Goal: Find specific page/section: Find specific page/section

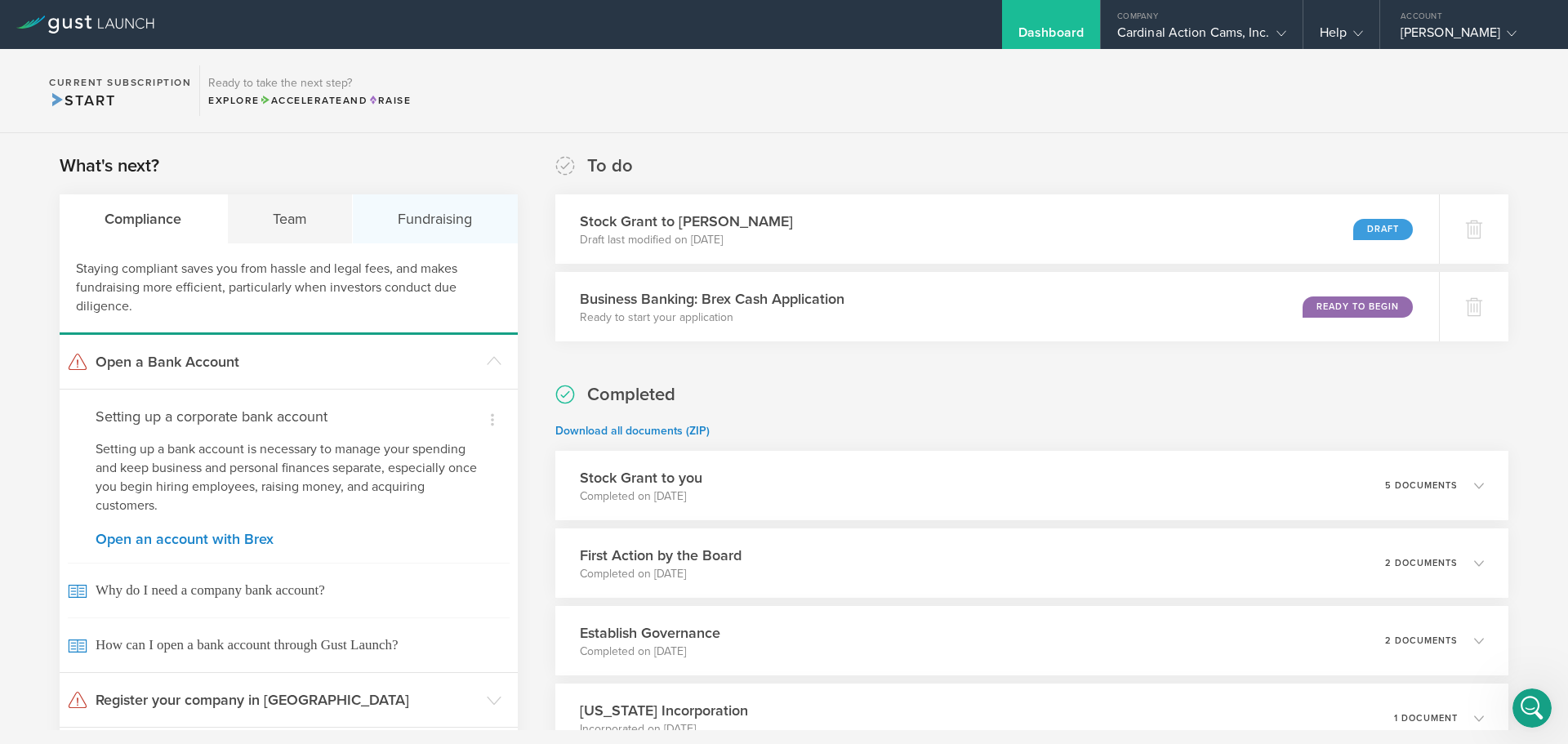
click at [432, 218] on div "Fundraising" at bounding box center [435, 218] width 165 height 49
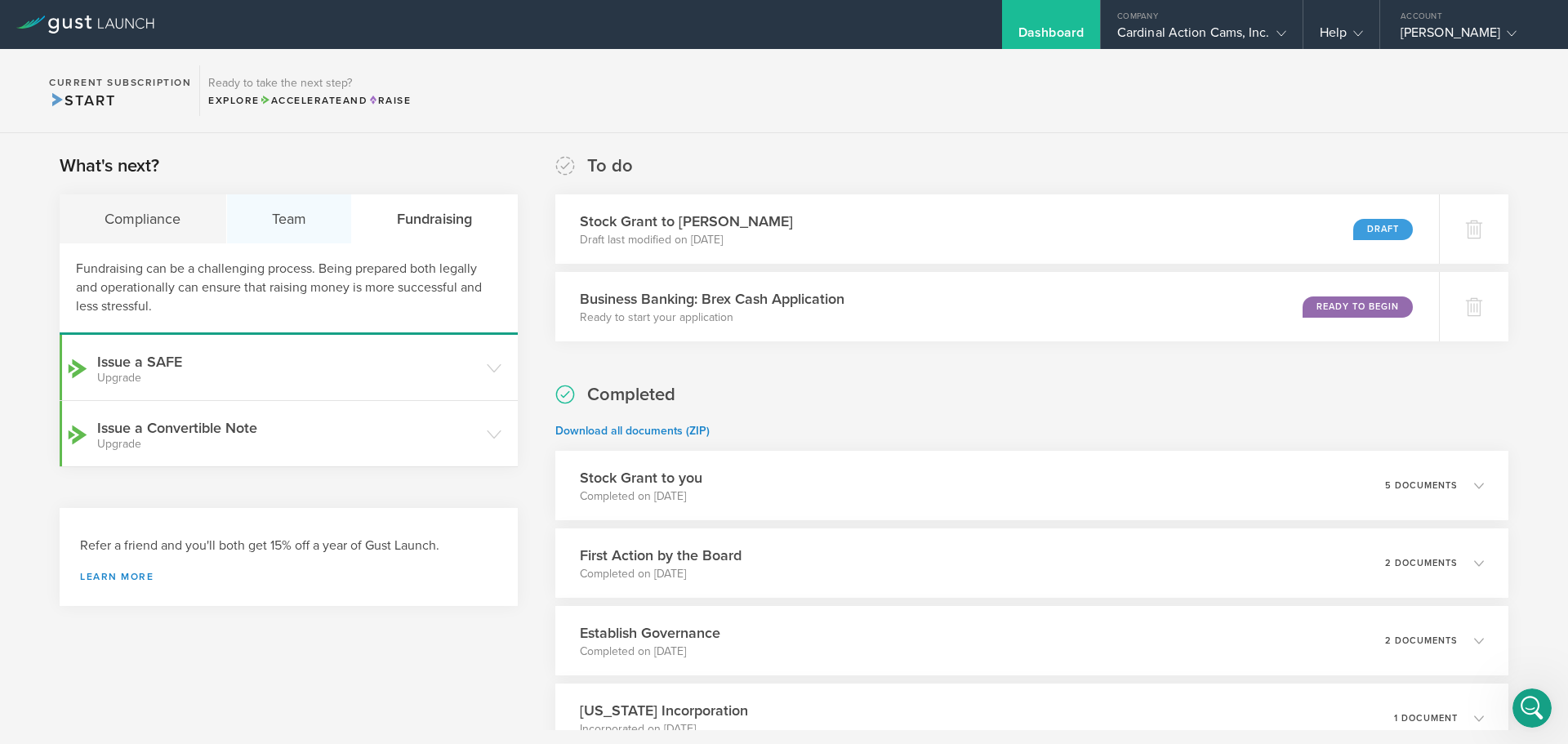
click at [295, 217] on div "Team" at bounding box center [290, 218] width 126 height 49
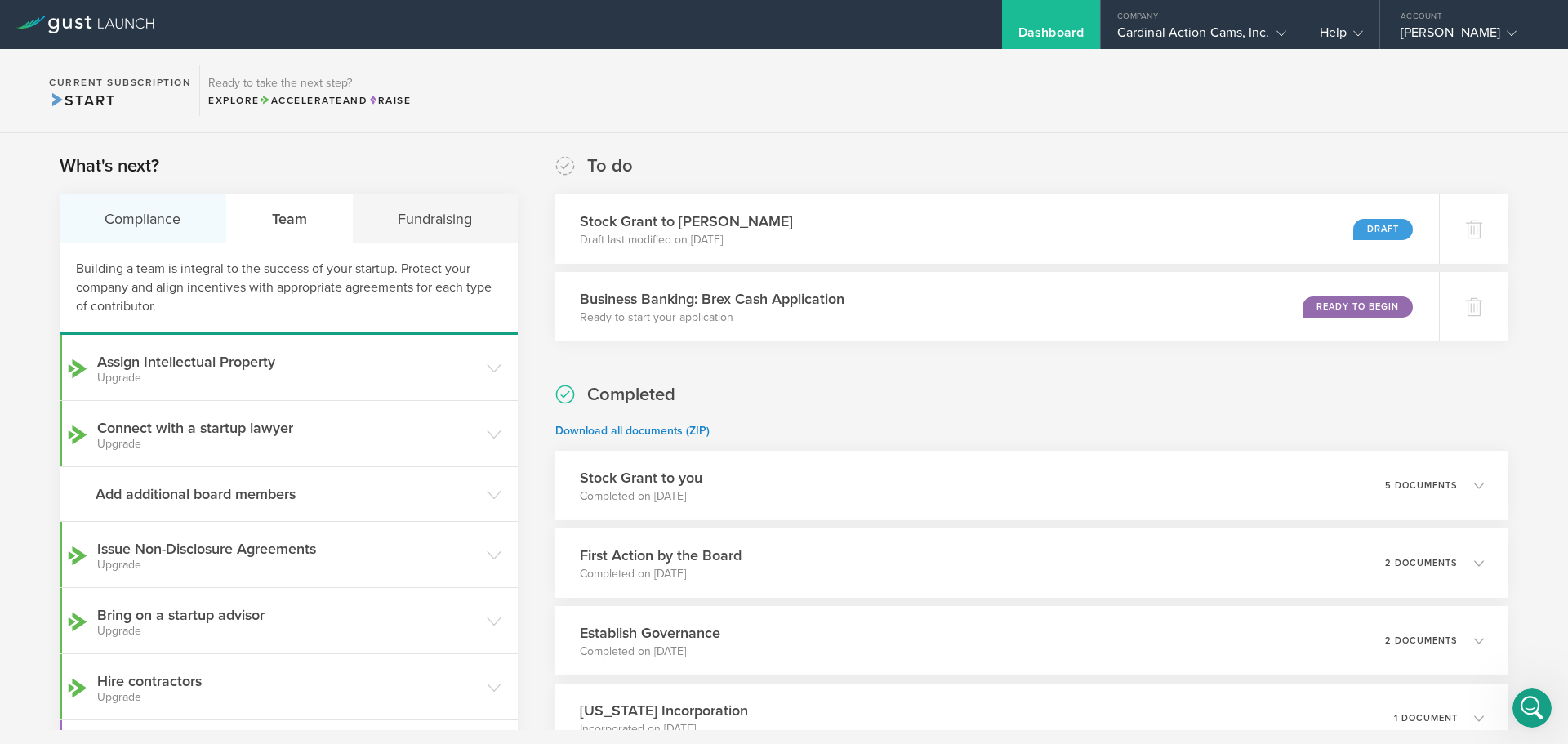
click at [136, 236] on div "Compliance" at bounding box center [143, 218] width 167 height 49
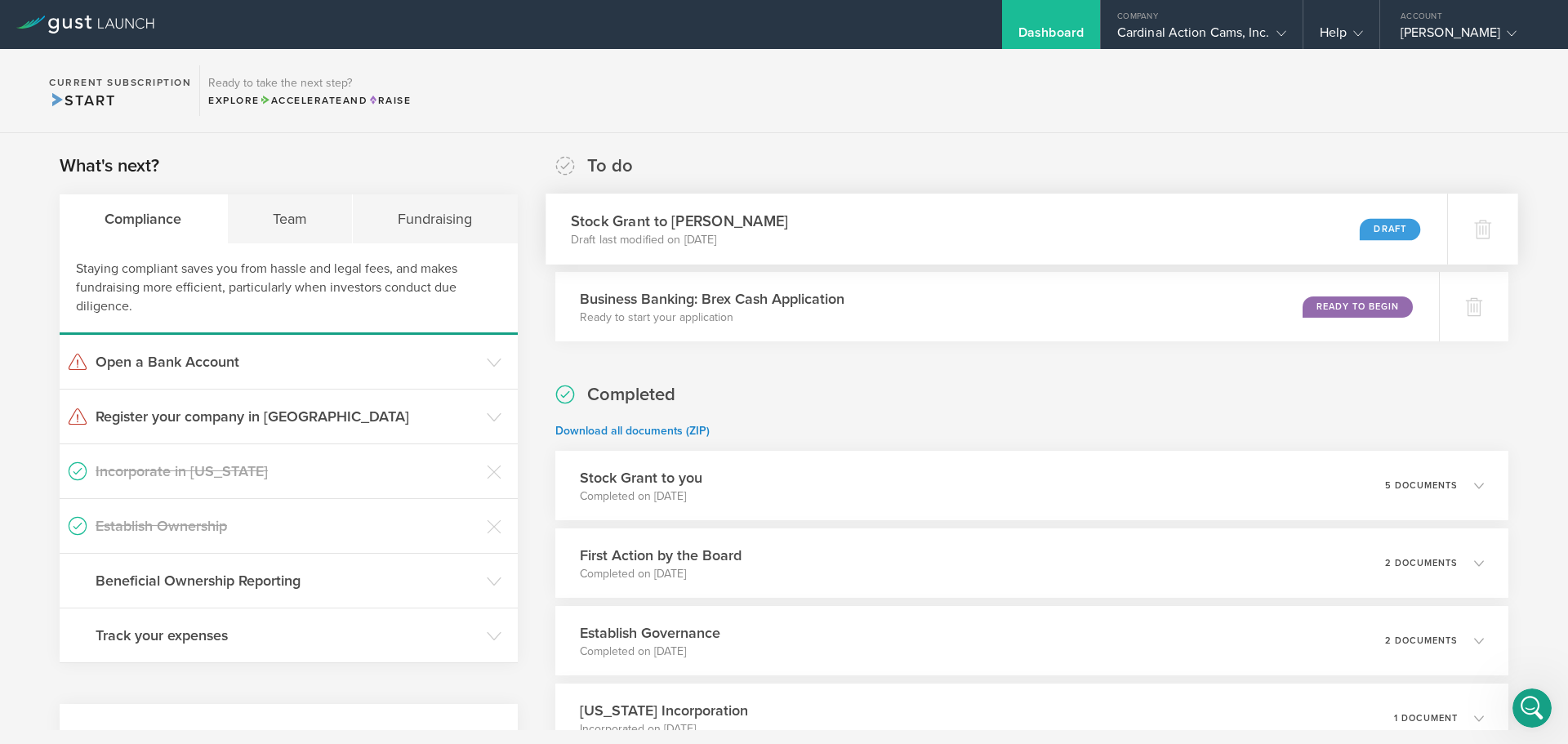
click at [935, 204] on div "Stock Grant to [PERSON_NAME] Draft last modified on [DATE] Draft" at bounding box center [996, 228] width 901 height 71
click at [895, 223] on div "Stock Grant to [PERSON_NAME] Draft last modified on [DATE] Draft" at bounding box center [996, 228] width 901 height 71
